Goal: Transaction & Acquisition: Book appointment/travel/reservation

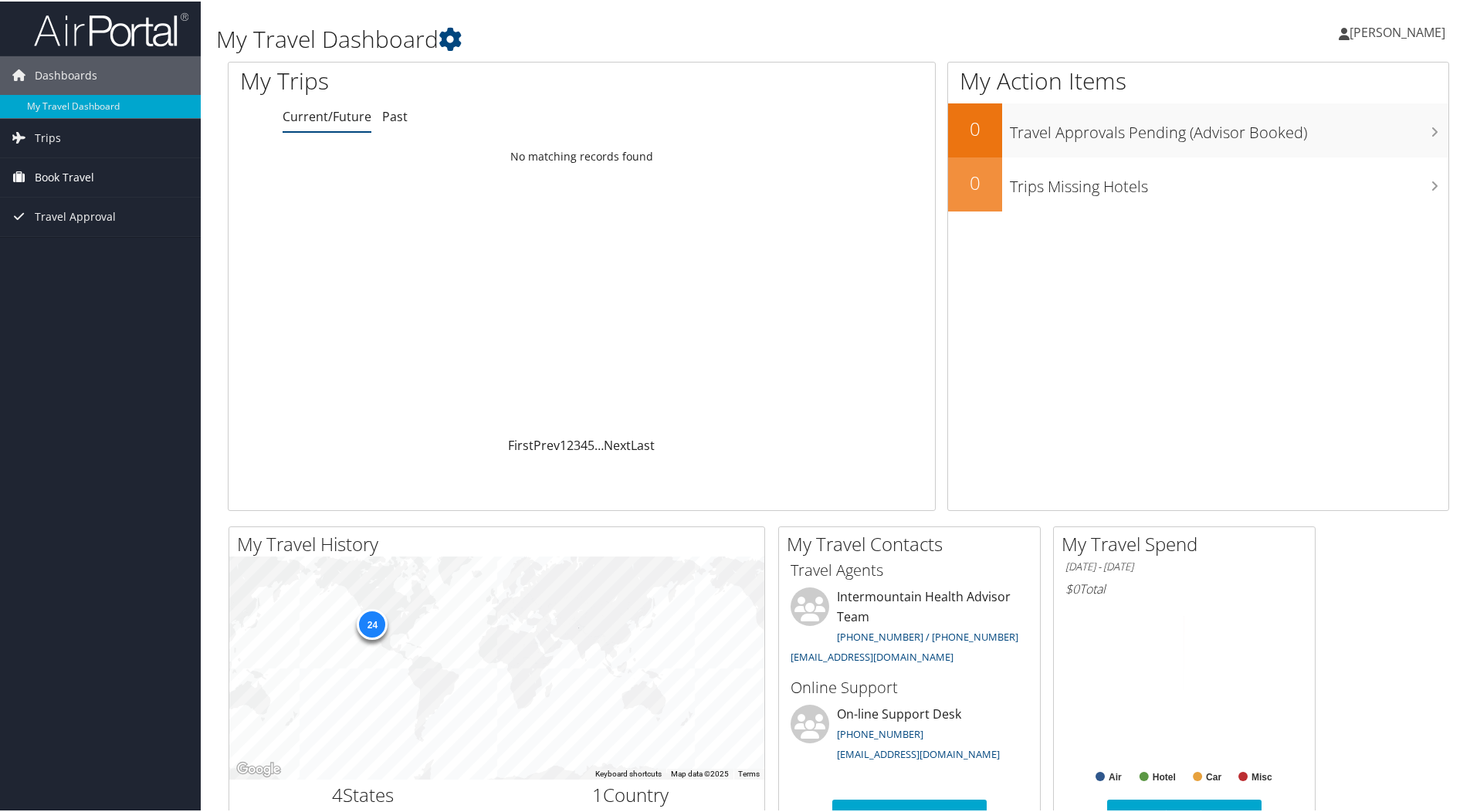
click at [90, 181] on span "Book Travel" at bounding box center [64, 175] width 60 height 39
click at [110, 251] on link "Book/Manage Online Trips" at bounding box center [100, 253] width 200 height 23
